Goal: Transaction & Acquisition: Purchase product/service

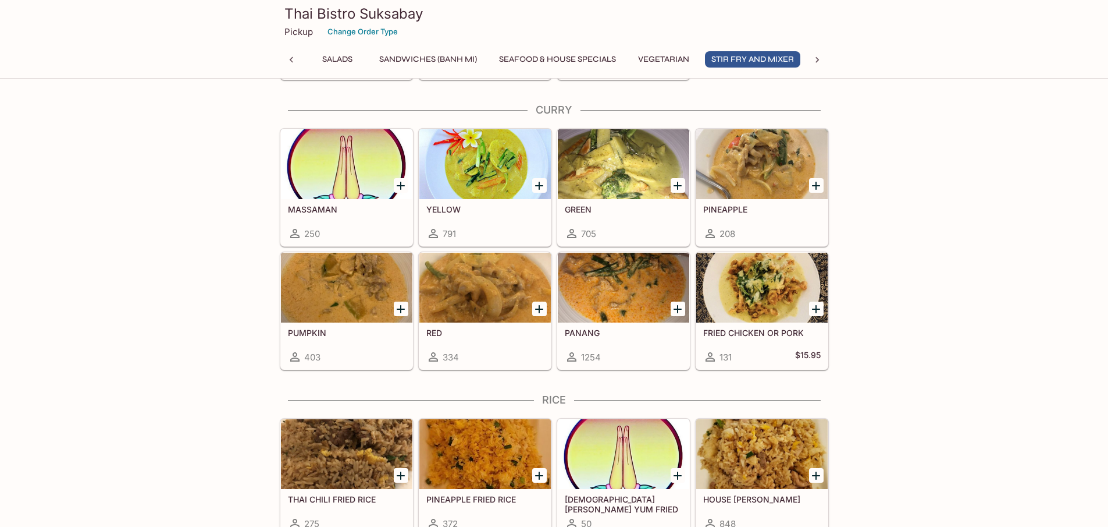
scroll to position [0, 287]
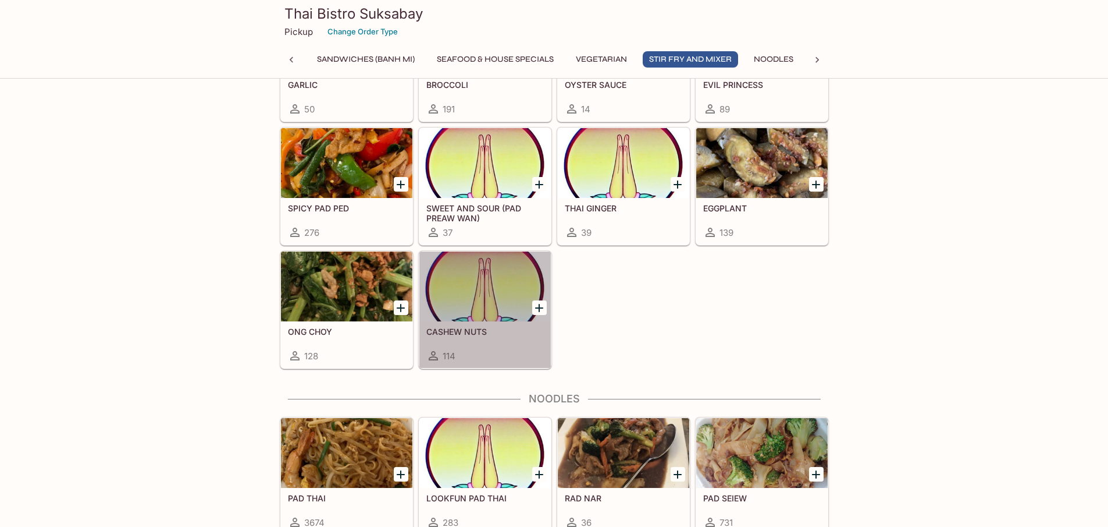
click at [487, 312] on div at bounding box center [486, 286] width 132 height 70
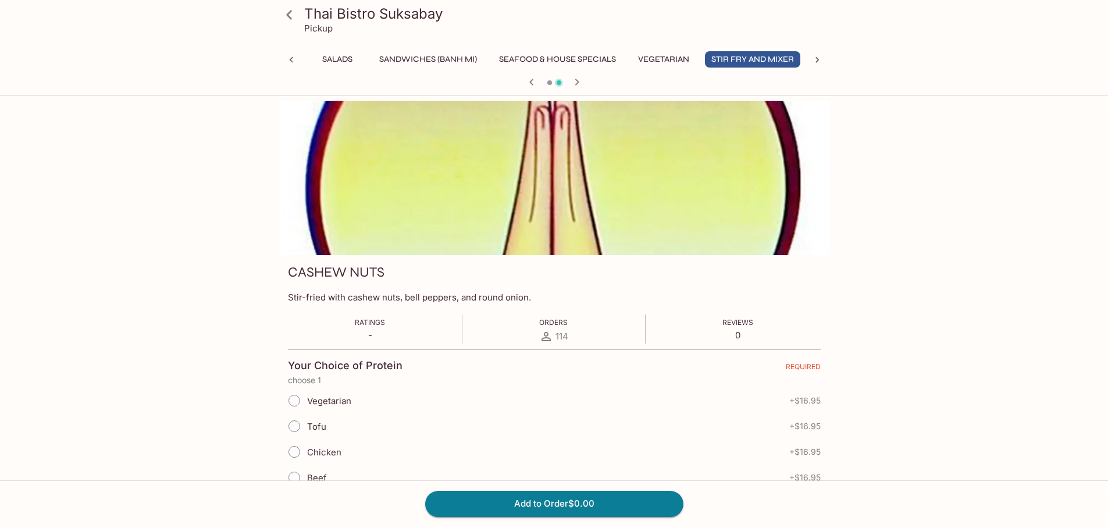
click at [288, 24] on icon at bounding box center [289, 15] width 20 height 20
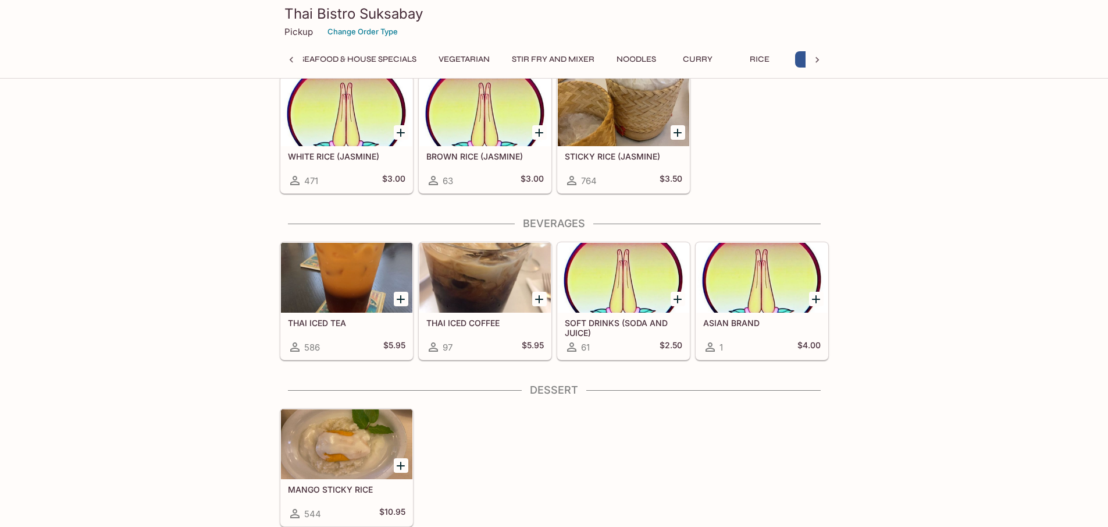
scroll to position [0, 472]
click at [816, 447] on div "MANGO STICKY RICE 544 $10.95" at bounding box center [552, 464] width 554 height 123
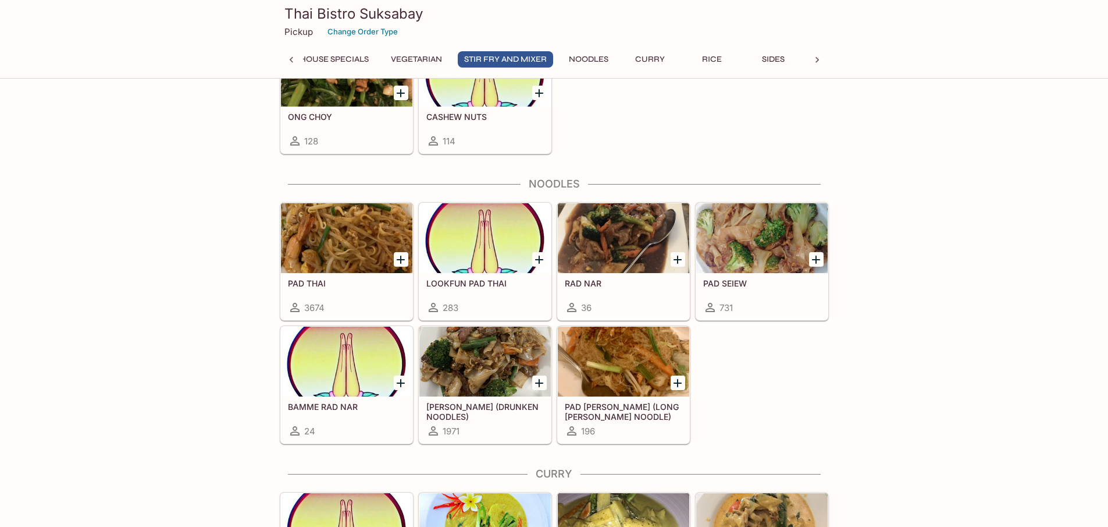
scroll to position [2311, 0]
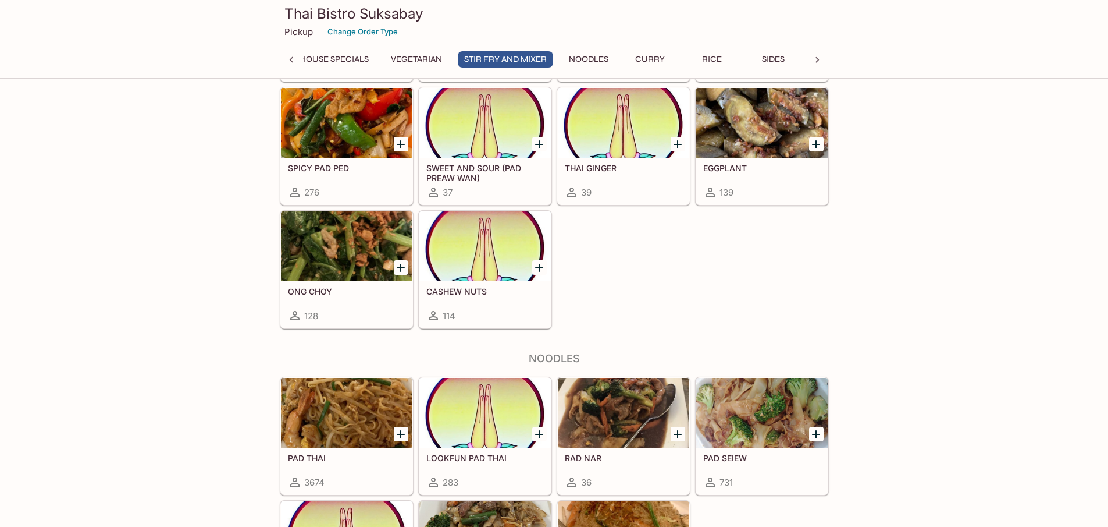
click at [339, 413] on div at bounding box center [347, 413] width 132 height 70
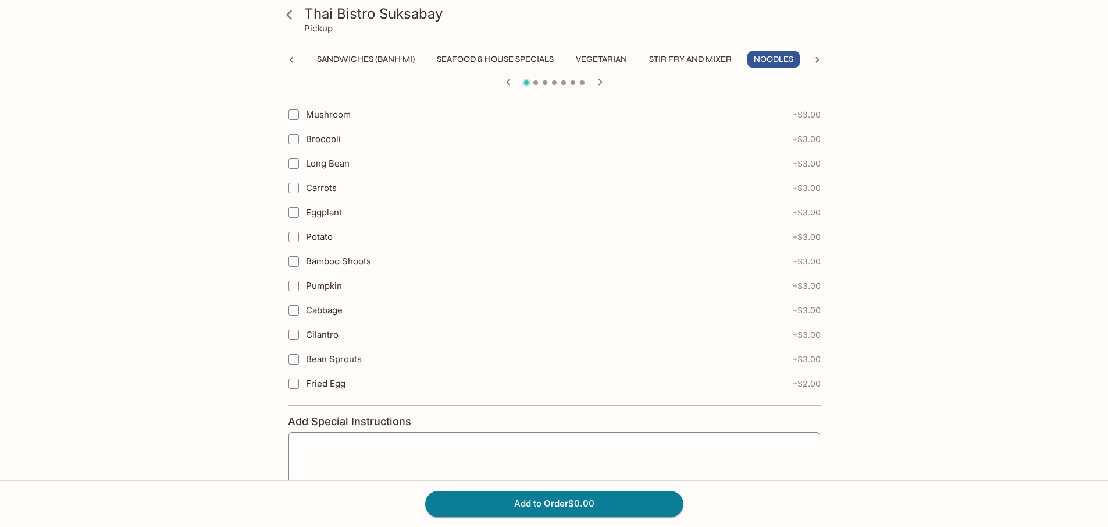
scroll to position [1235, 0]
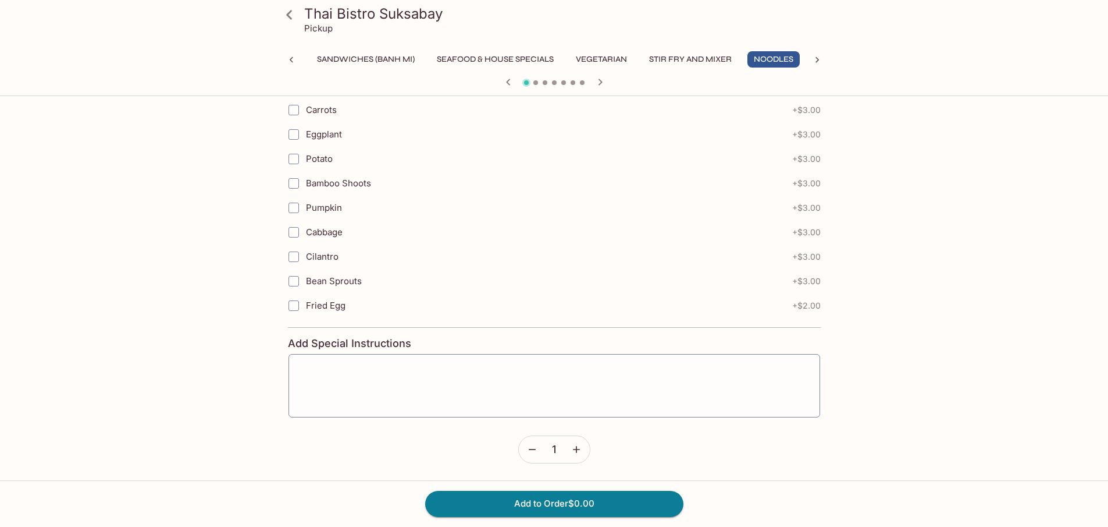
click at [289, 16] on icon at bounding box center [289, 14] width 6 height 9
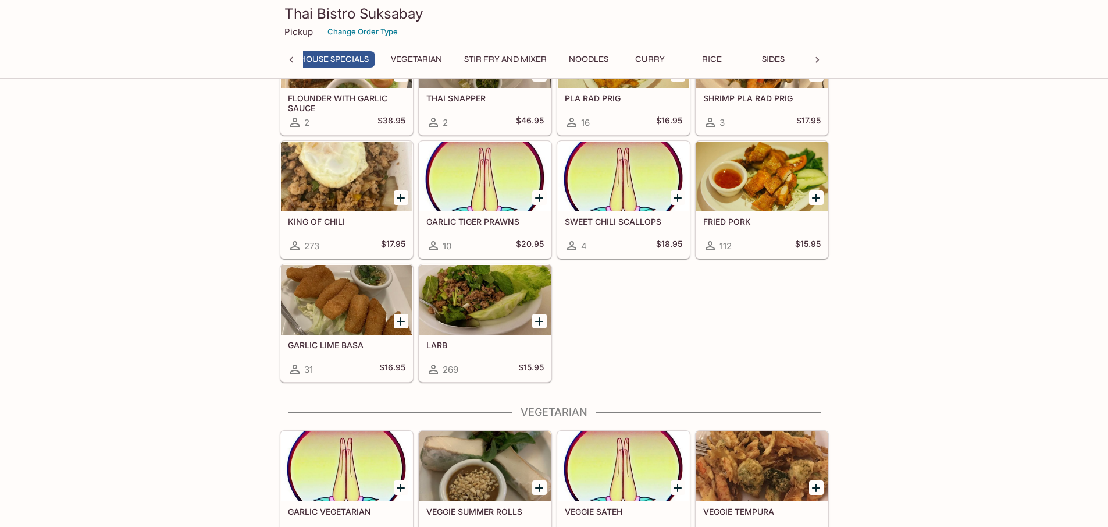
scroll to position [0, 417]
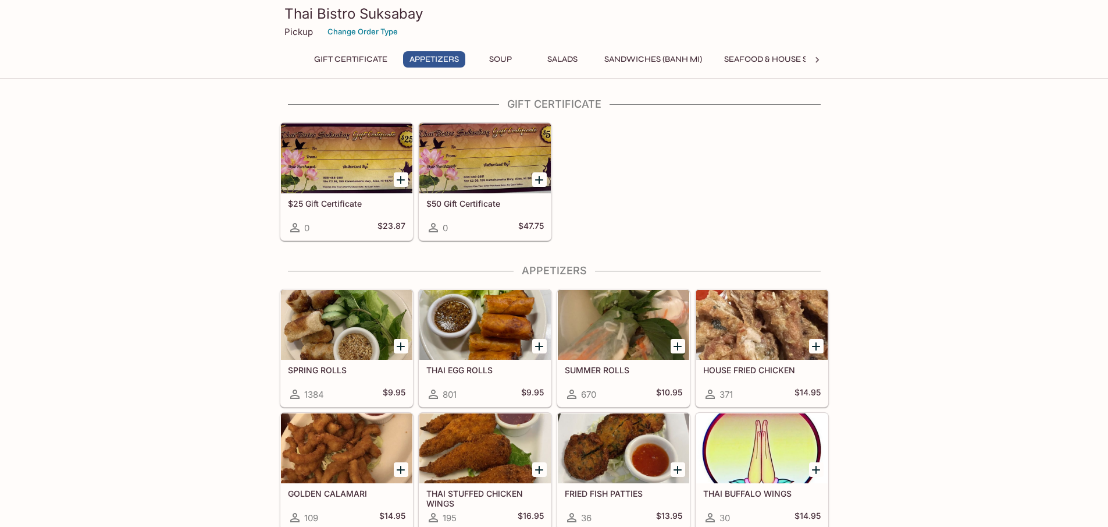
scroll to position [643, 0]
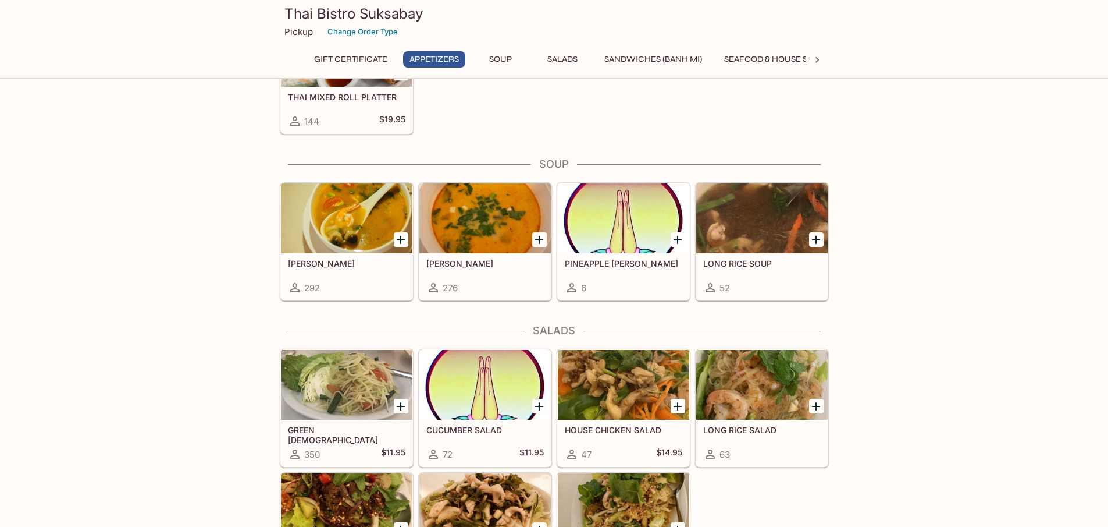
click at [336, 230] on div at bounding box center [347, 218] width 132 height 70
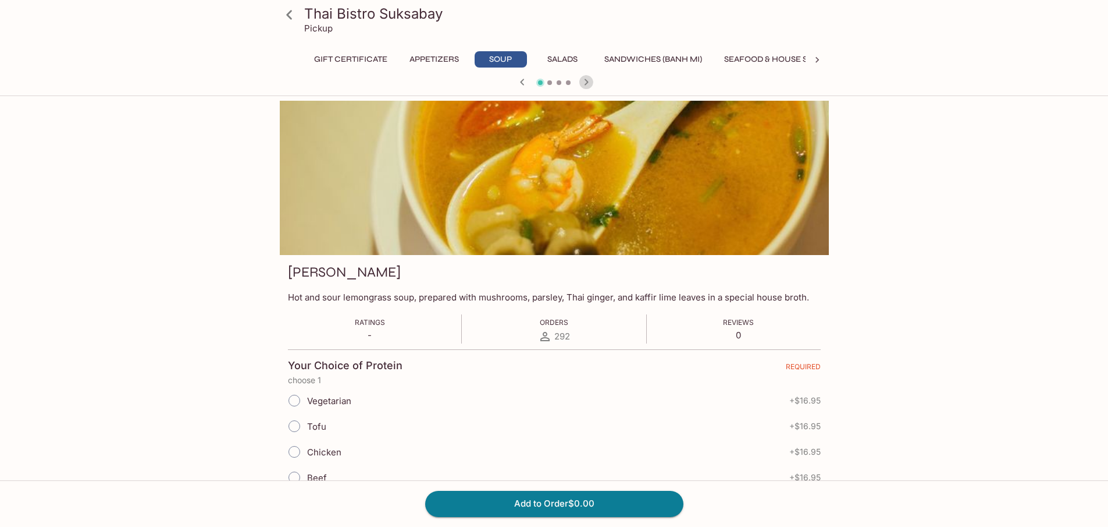
click at [589, 82] on icon "button" at bounding box center [587, 82] width 14 height 14
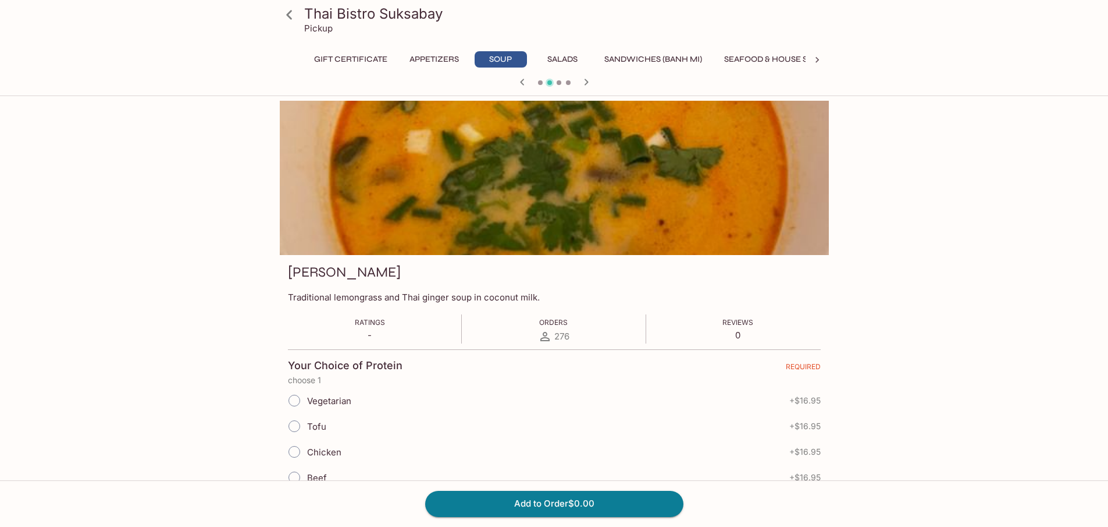
click at [530, 86] on div at bounding box center [554, 82] width 559 height 17
click at [291, 16] on icon at bounding box center [289, 15] width 20 height 20
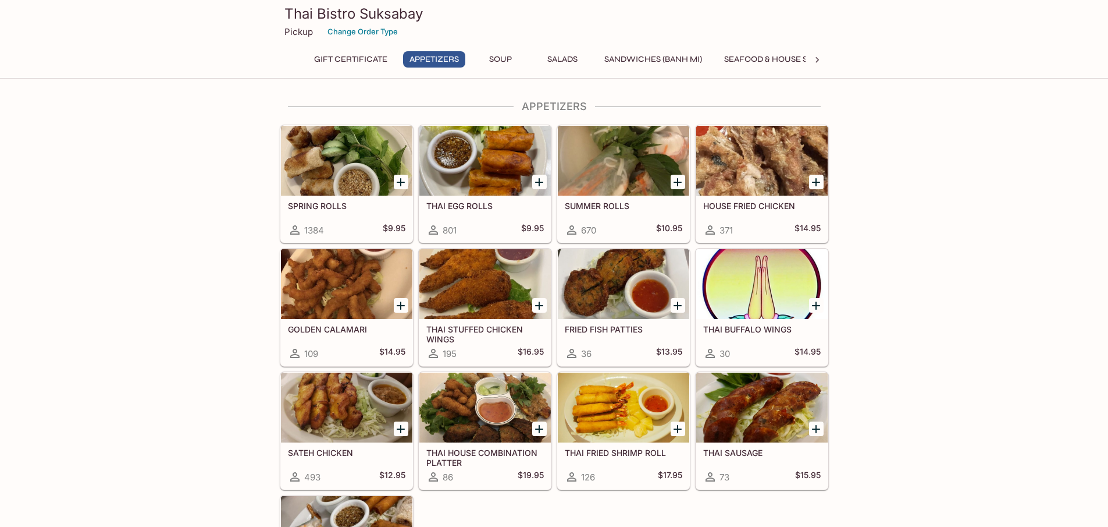
scroll to position [175, 0]
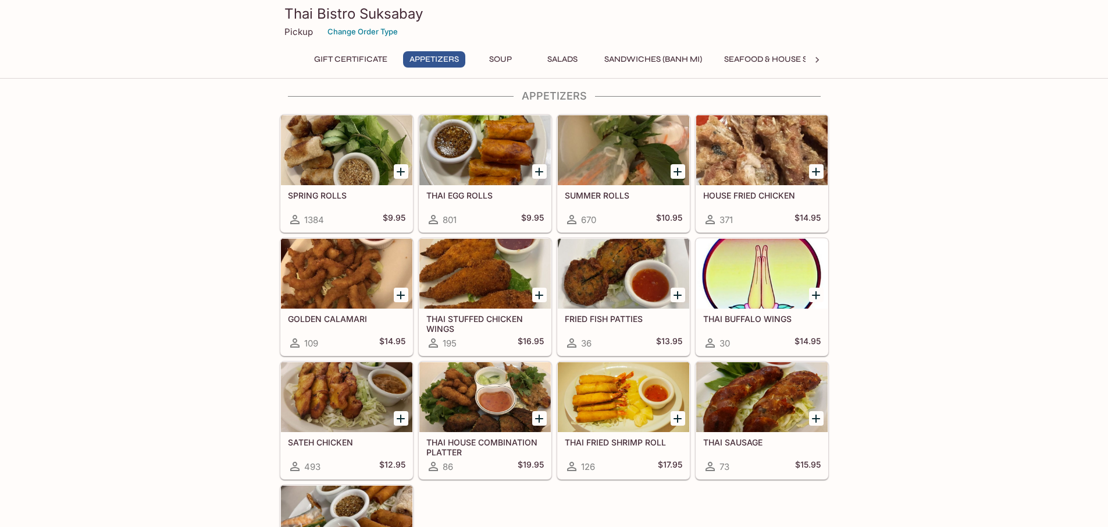
click at [342, 431] on div at bounding box center [347, 397] width 132 height 70
